Goal: Check status: Check status

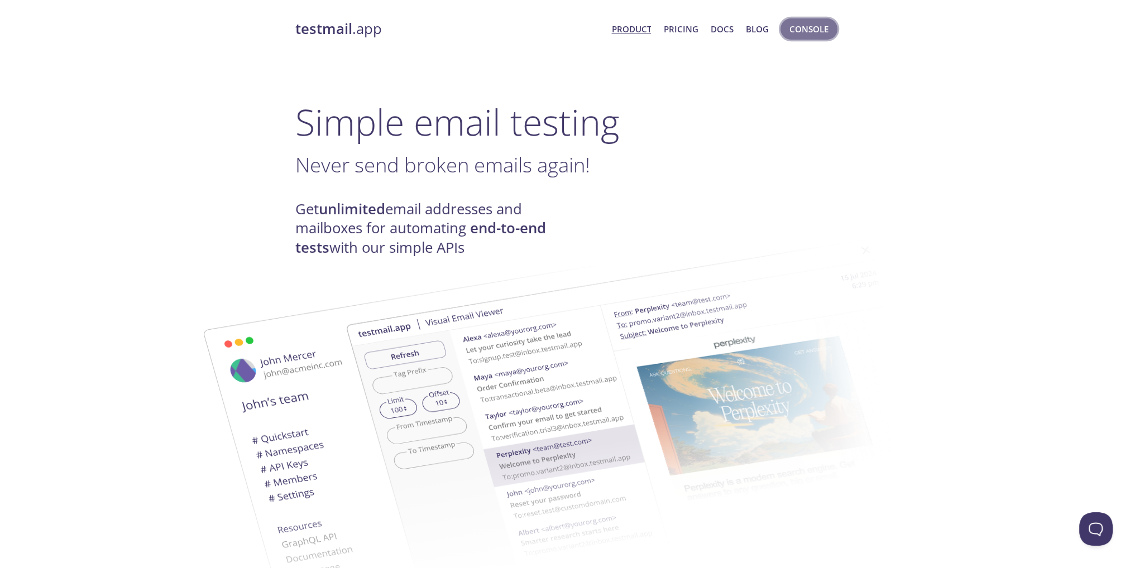
click at [813, 31] on span "Console" at bounding box center [808, 29] width 39 height 15
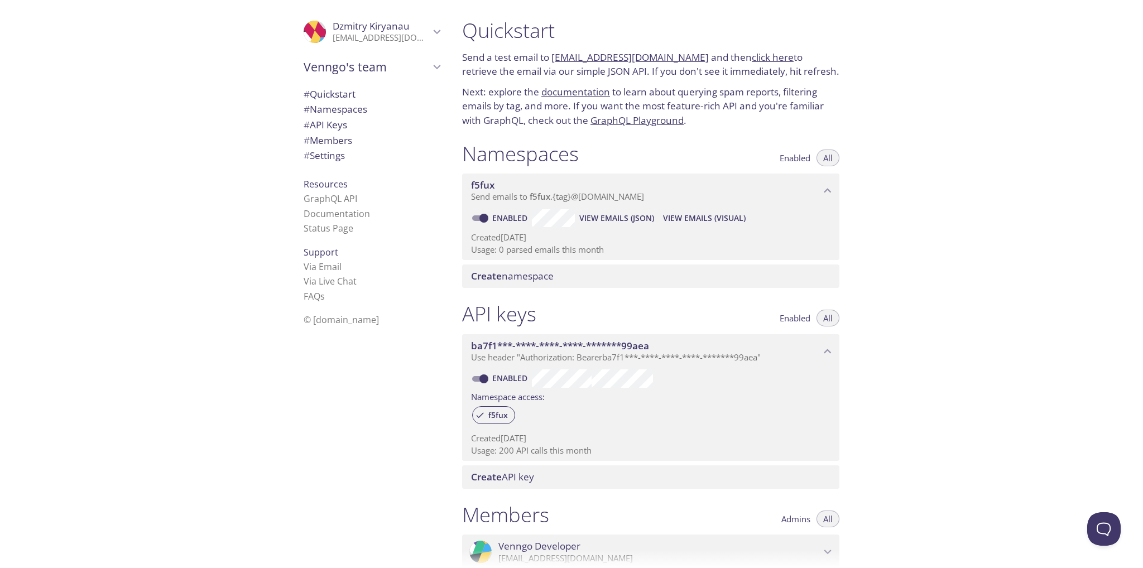
click at [723, 223] on span "View Emails (Visual)" at bounding box center [704, 218] width 83 height 13
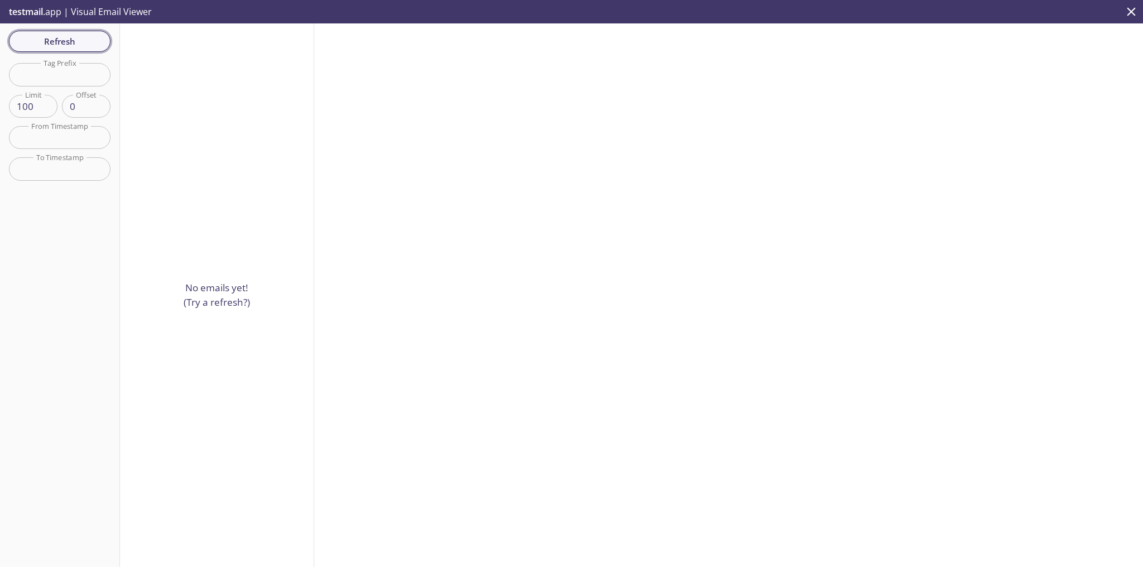
click at [83, 50] on button "Refresh" at bounding box center [60, 41] width 102 height 21
click at [55, 42] on span "Refresh" at bounding box center [60, 41] width 84 height 15
click at [92, 34] on span "Refresh" at bounding box center [60, 41] width 84 height 15
click at [65, 42] on span "Refresh" at bounding box center [60, 41] width 84 height 15
click at [75, 37] on span "Refresh" at bounding box center [60, 41] width 84 height 15
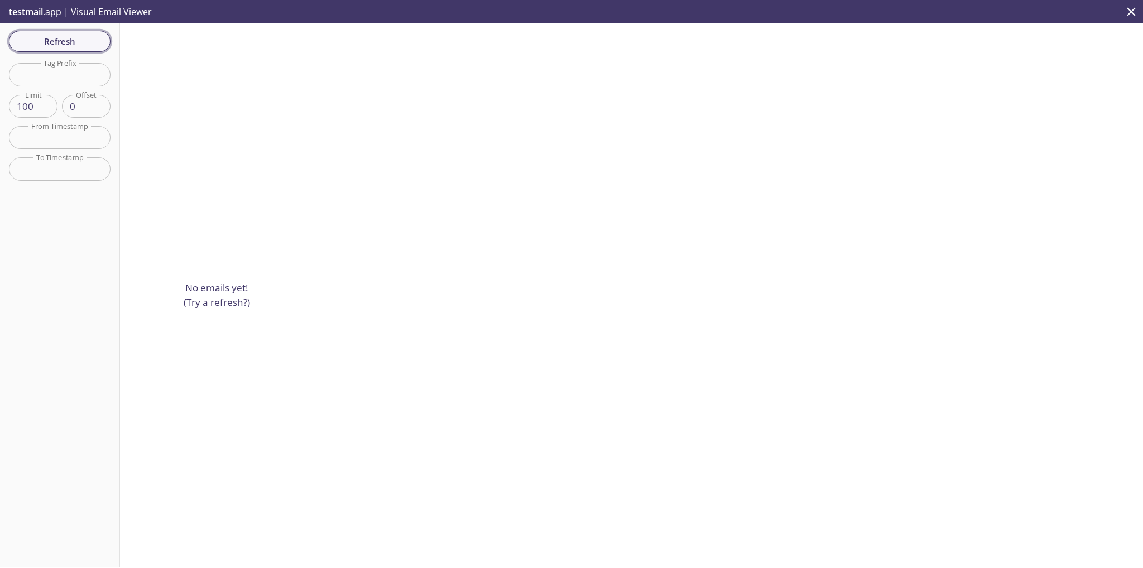
click at [83, 43] on span "Refresh" at bounding box center [60, 41] width 84 height 15
